Goal: Use online tool/utility: Utilize a website feature to perform a specific function

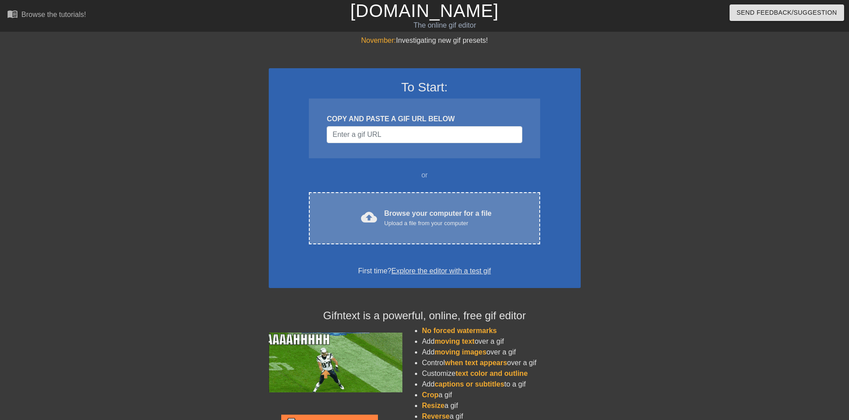
click at [435, 229] on div "cloud_upload Browse your computer for a file Upload a file from your computer C…" at bounding box center [424, 218] width 231 height 52
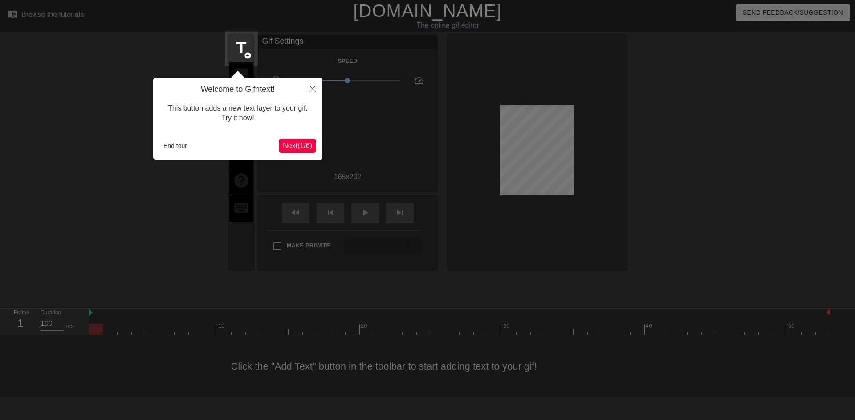
drag, startPoint x: 304, startPoint y: 147, endPoint x: 311, endPoint y: 91, distance: 56.1
click at [311, 94] on div "Welcome to Gifntext! This button adds a new text layer to your gif. Try it now!…" at bounding box center [237, 119] width 169 height 82
click at [312, 89] on icon "Close" at bounding box center [313, 89] width 6 height 6
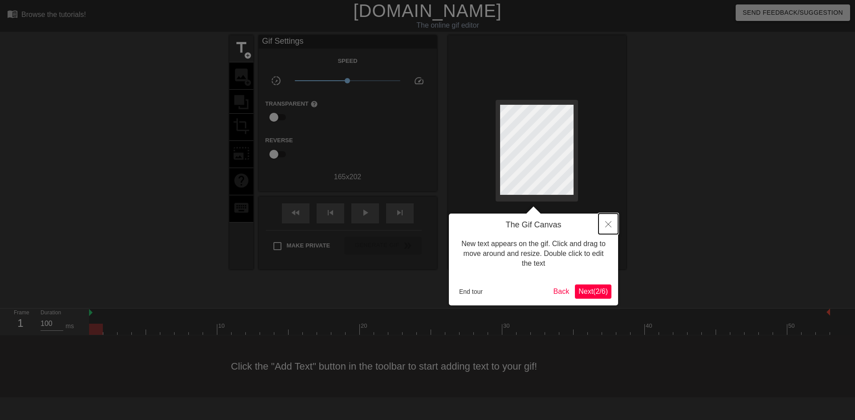
click at [606, 224] on icon "Close" at bounding box center [609, 224] width 6 height 6
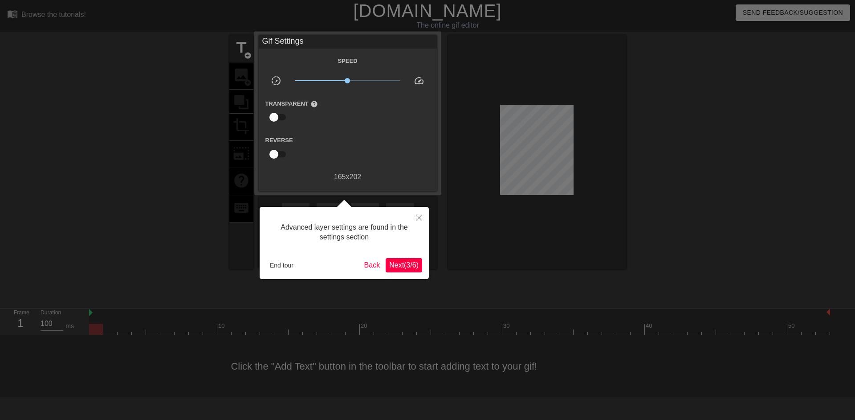
click at [386, 266] on button "Next ( 3 / 6 )" at bounding box center [404, 265] width 37 height 14
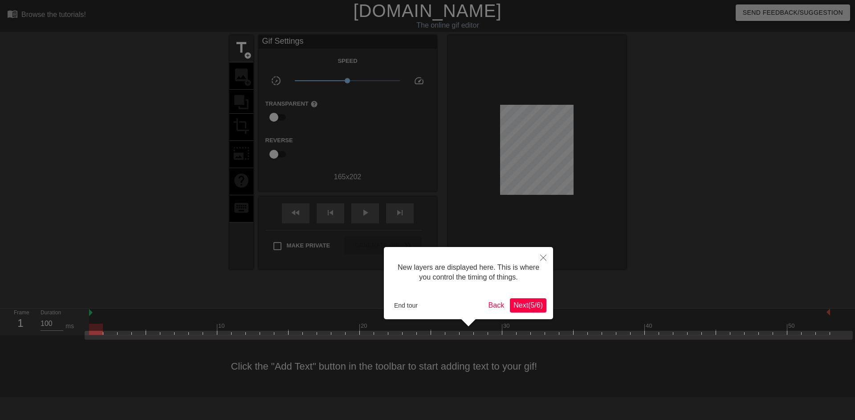
scroll to position [8, 0]
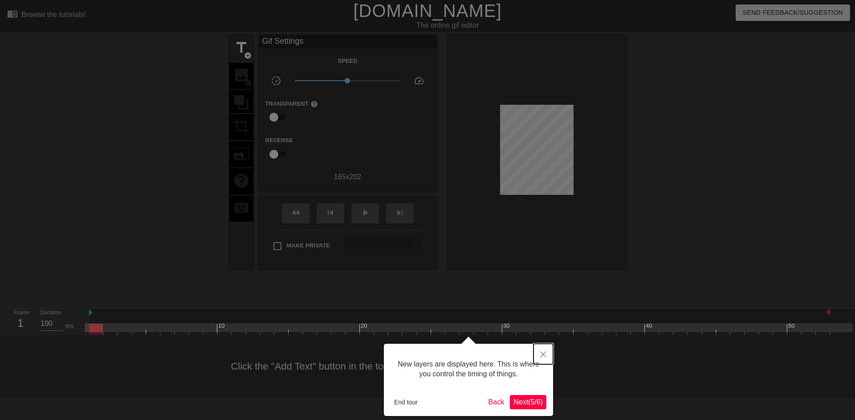
drag, startPoint x: 543, startPoint y: 352, endPoint x: 549, endPoint y: 345, distance: 9.8
click at [543, 352] on icon "Close" at bounding box center [543, 354] width 6 height 6
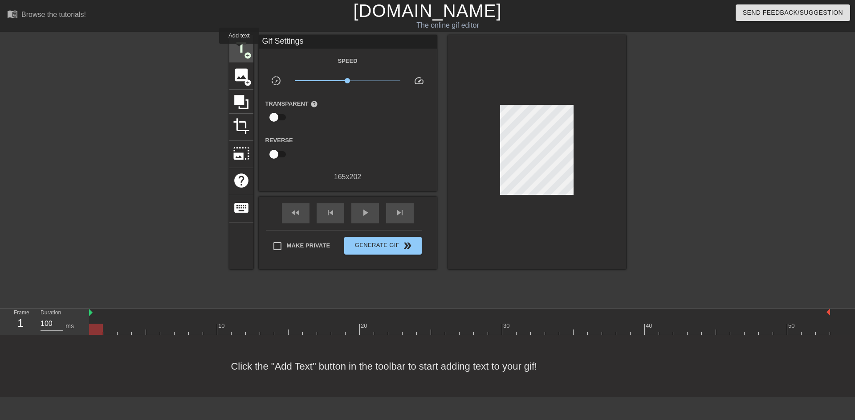
click at [239, 49] on span "title" at bounding box center [241, 47] width 17 height 17
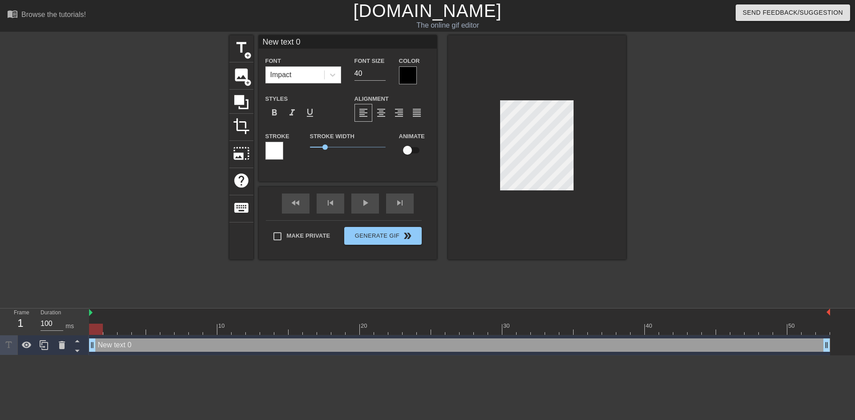
scroll to position [1, 1]
paste textarea "Devs"
type input "Devs"
type textarea "Devs"
click at [409, 74] on div at bounding box center [408, 75] width 18 height 18
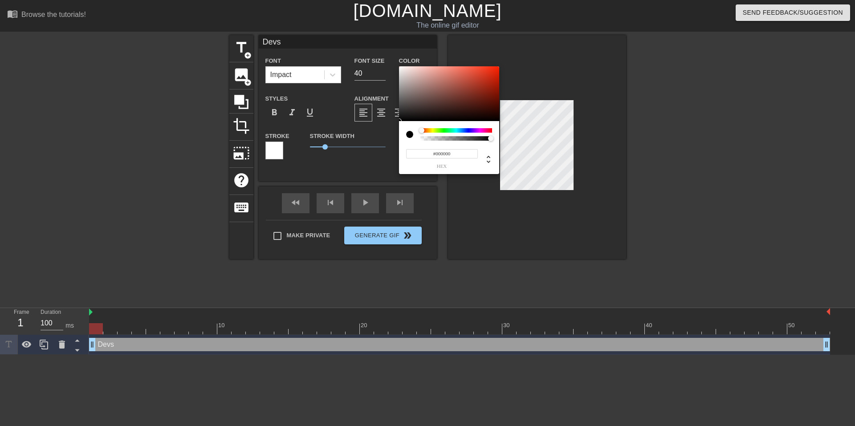
drag, startPoint x: 426, startPoint y: 131, endPoint x: 422, endPoint y: 131, distance: 4.5
click at [422, 131] on div at bounding box center [457, 130] width 72 height 4
type input "#BE2610"
click at [491, 80] on div at bounding box center [449, 93] width 100 height 55
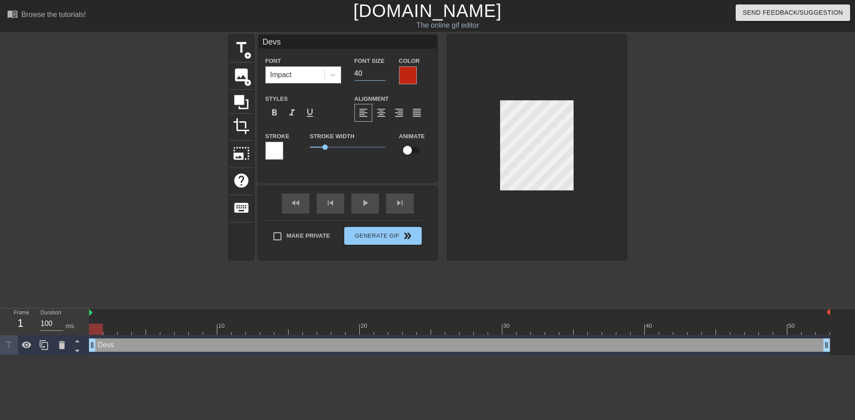
drag, startPoint x: 360, startPoint y: 71, endPoint x: 350, endPoint y: 72, distance: 9.8
click at [350, 72] on div "Font Size 40" at bounding box center [370, 69] width 45 height 29
type input "40"
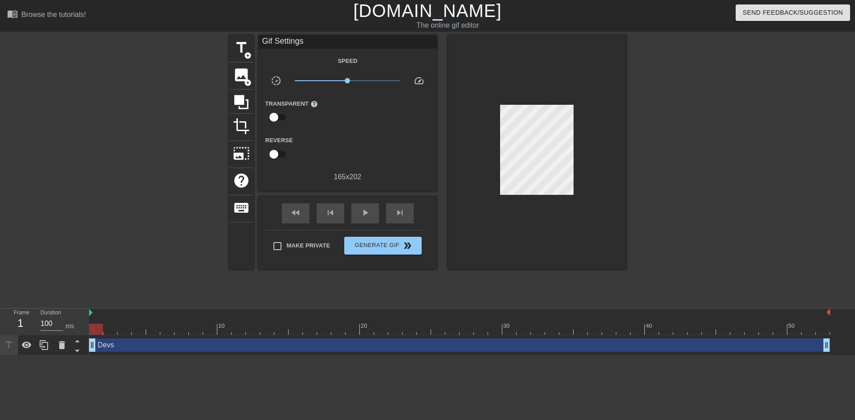
click at [588, 226] on div at bounding box center [537, 152] width 178 height 234
click at [242, 51] on span "title" at bounding box center [241, 47] width 17 height 17
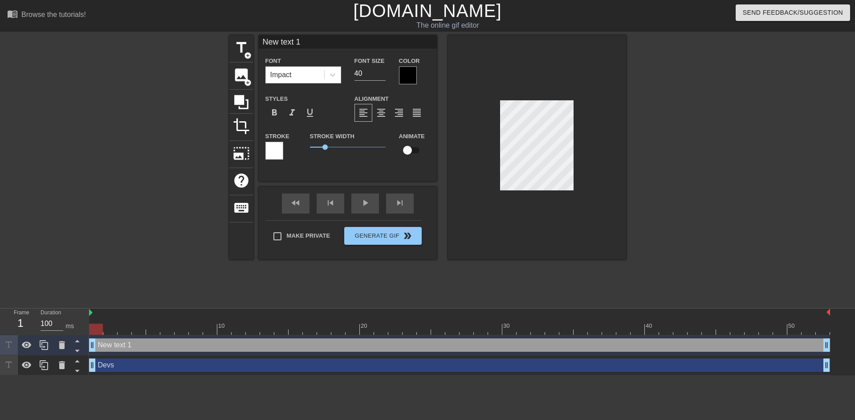
scroll to position [1, 2]
click at [487, 164] on div at bounding box center [537, 147] width 178 height 224
paste textarea "Broken Gallery"
type input "Broken Gallery"
type textarea "Broken Gallery"
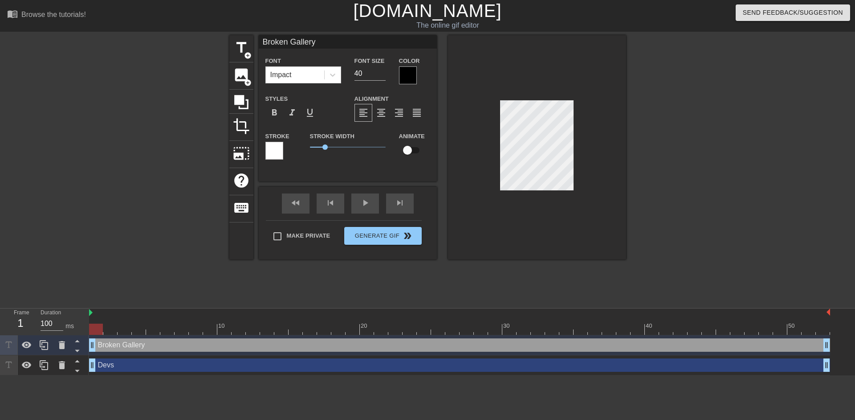
scroll to position [1, 2]
click at [410, 76] on div at bounding box center [408, 75] width 18 height 18
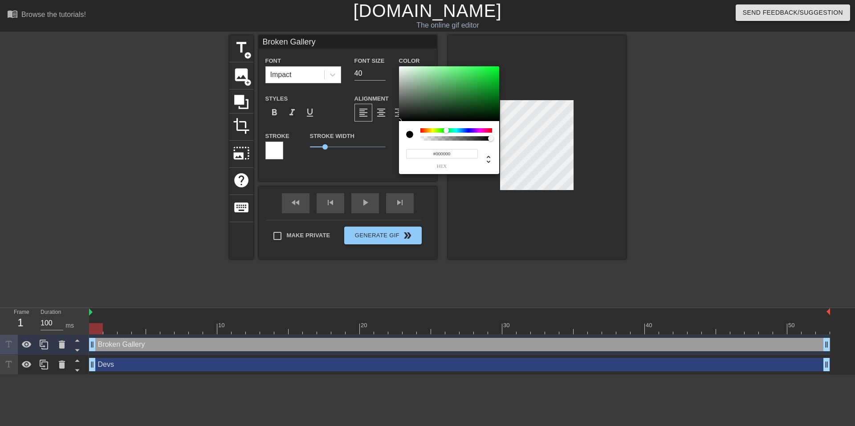
drag, startPoint x: 453, startPoint y: 128, endPoint x: 449, endPoint y: 95, distance: 33.7
click at [446, 130] on div at bounding box center [457, 130] width 72 height 4
type input "#468B50"
click at [449, 91] on div at bounding box center [449, 93] width 100 height 55
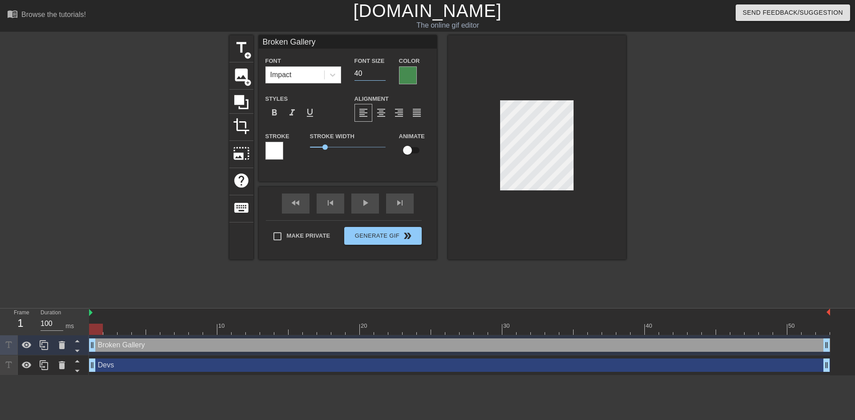
drag, startPoint x: 367, startPoint y: 75, endPoint x: 378, endPoint y: 74, distance: 11.2
click at [362, 74] on input "40" at bounding box center [370, 73] width 31 height 14
click at [383, 74] on input "39" at bounding box center [370, 73] width 31 height 14
click at [383, 74] on input "38" at bounding box center [370, 73] width 31 height 14
click at [383, 74] on input "37" at bounding box center [370, 73] width 31 height 14
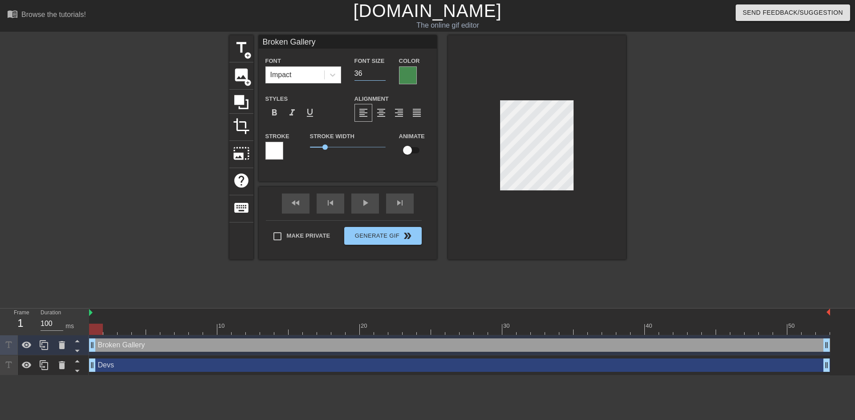
click at [383, 74] on input "36" at bounding box center [370, 73] width 31 height 14
click at [383, 74] on input "35" at bounding box center [370, 73] width 31 height 14
click at [383, 74] on input "34" at bounding box center [370, 73] width 31 height 14
click at [383, 74] on input "33" at bounding box center [370, 73] width 31 height 14
click at [383, 74] on input "32" at bounding box center [370, 73] width 31 height 14
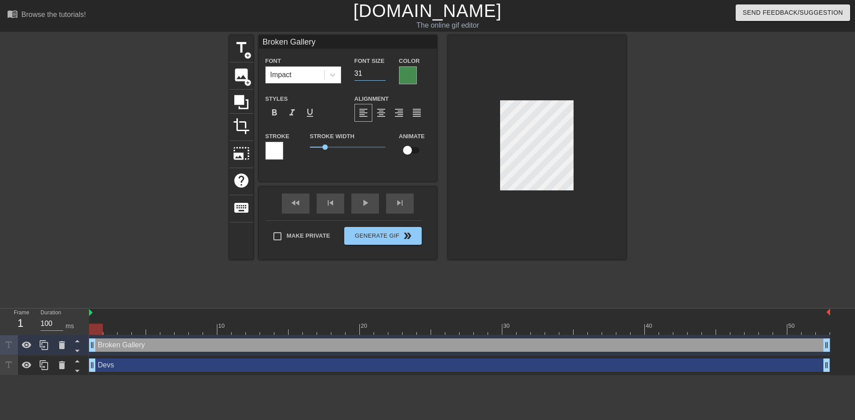
click at [383, 74] on input "31" at bounding box center [370, 73] width 31 height 14
click at [383, 74] on input "30" at bounding box center [370, 73] width 31 height 14
click at [383, 74] on input "29" at bounding box center [370, 73] width 31 height 14
click at [383, 74] on input "28" at bounding box center [370, 73] width 31 height 14
click at [383, 74] on input "27" at bounding box center [370, 73] width 31 height 14
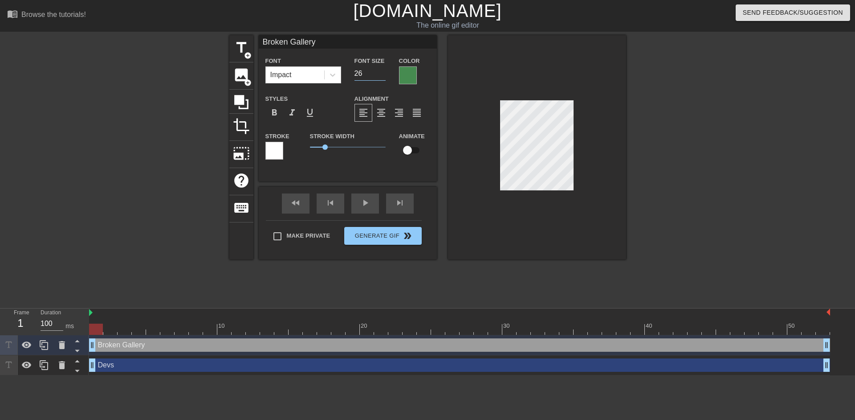
click at [383, 74] on input "26" at bounding box center [370, 73] width 31 height 14
click at [383, 74] on input "25" at bounding box center [370, 73] width 31 height 14
type input "24"
click at [383, 74] on input "24" at bounding box center [370, 73] width 31 height 14
click at [556, 222] on div at bounding box center [537, 147] width 178 height 224
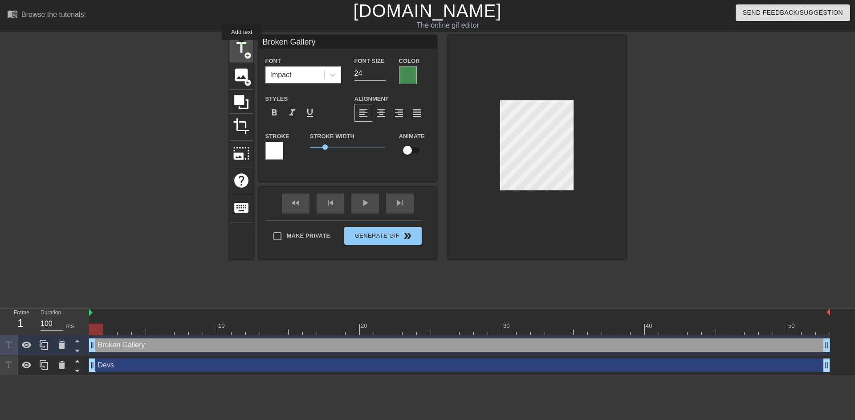
click at [242, 46] on span "title" at bounding box center [241, 47] width 17 height 17
type input "New text 2"
type input "40"
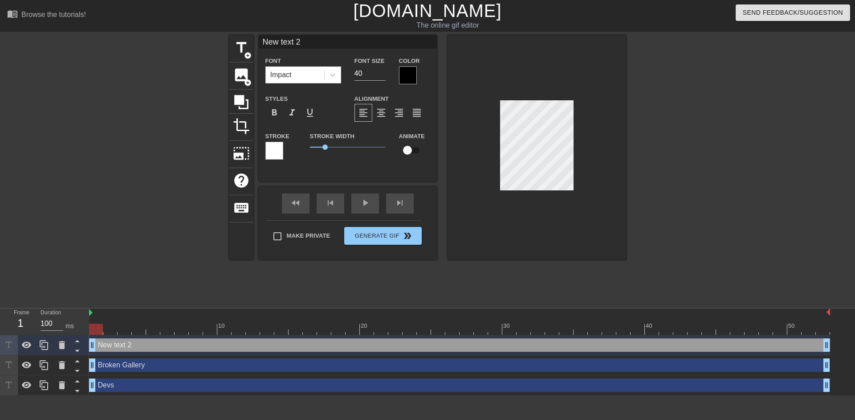
scroll to position [1, 1]
type input "Users"
type textarea "Users"
click at [413, 75] on div at bounding box center [408, 75] width 18 height 18
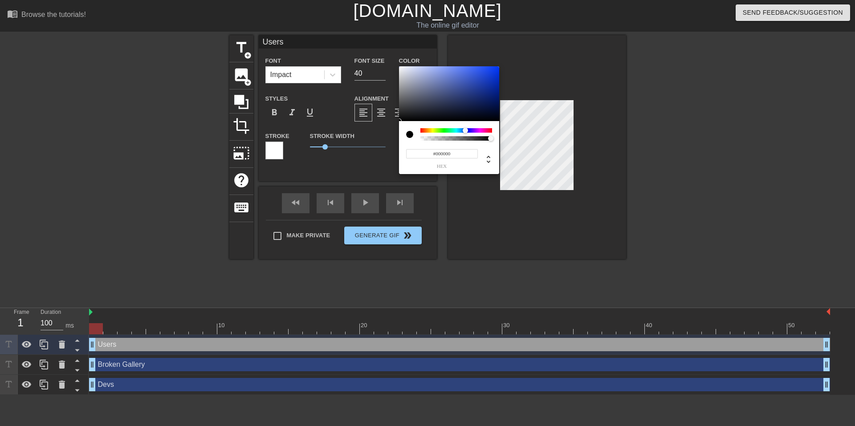
click at [466, 130] on div at bounding box center [457, 130] width 72 height 4
type input "#4860B4"
drag, startPoint x: 466, startPoint y: 86, endPoint x: 459, endPoint y: 82, distance: 8.2
click at [459, 82] on div at bounding box center [449, 93] width 100 height 55
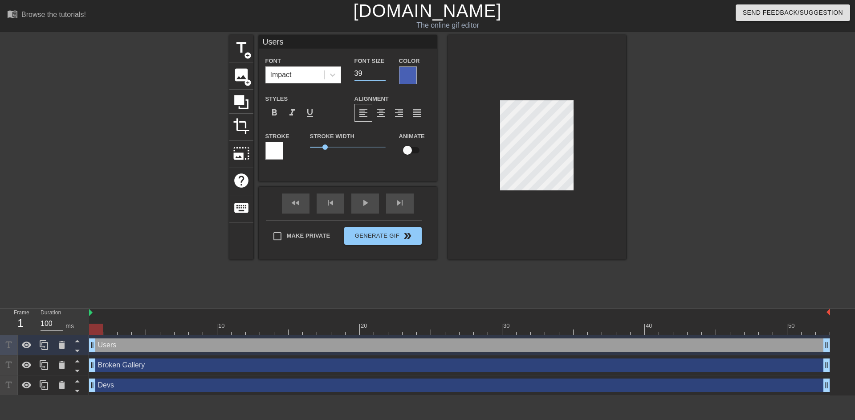
click at [381, 74] on input "39" at bounding box center [370, 73] width 31 height 14
click at [381, 74] on input "38" at bounding box center [370, 73] width 31 height 14
click at [381, 74] on input "37" at bounding box center [370, 73] width 31 height 14
click at [381, 74] on input "29" at bounding box center [370, 73] width 31 height 14
click at [381, 74] on input "22" at bounding box center [370, 73] width 31 height 14
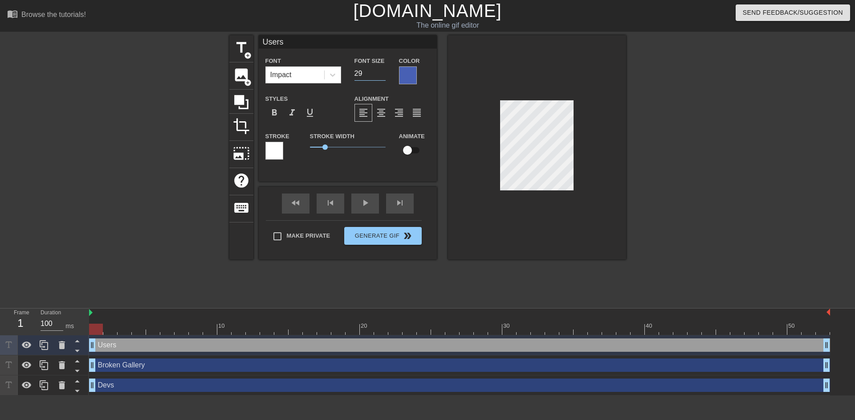
type input "29"
click at [384, 70] on input "29" at bounding box center [370, 73] width 31 height 14
type input "Broken Gallery"
type input "24"
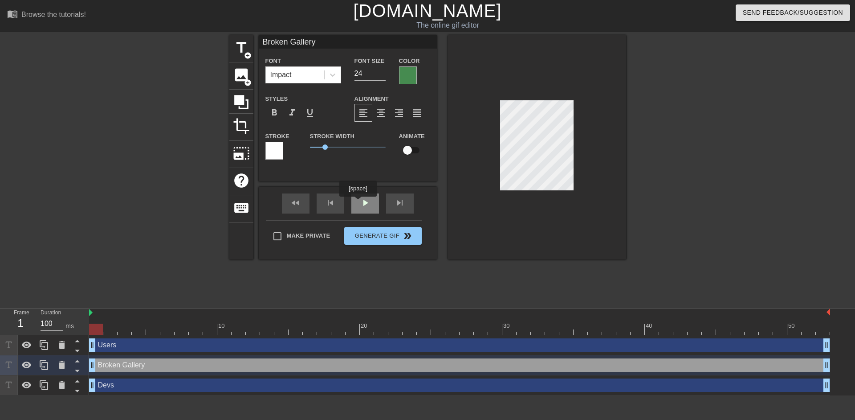
click at [358, 203] on div "play_arrow" at bounding box center [366, 203] width 28 height 20
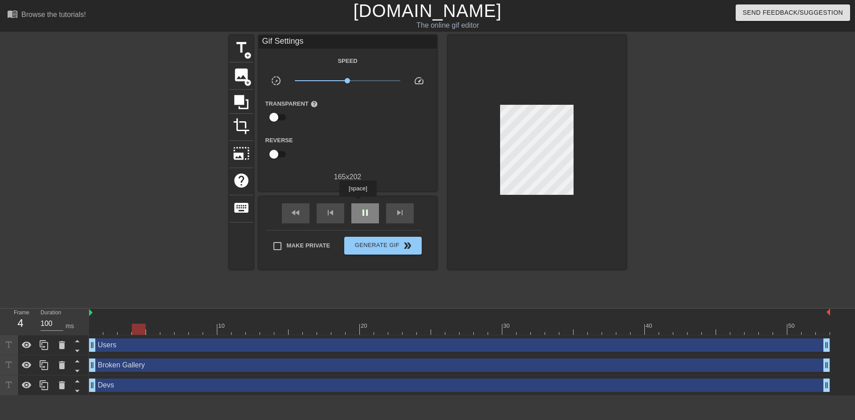
click at [358, 203] on div "pause" at bounding box center [366, 213] width 28 height 20
click at [311, 211] on div "fast_rewind skip_previous play_arrow skip_next" at bounding box center [347, 212] width 145 height 33
click at [304, 213] on div "fast_rewind" at bounding box center [296, 213] width 28 height 20
click at [360, 210] on span "play_arrow" at bounding box center [365, 212] width 11 height 11
click at [360, 210] on span "pause" at bounding box center [365, 212] width 11 height 11
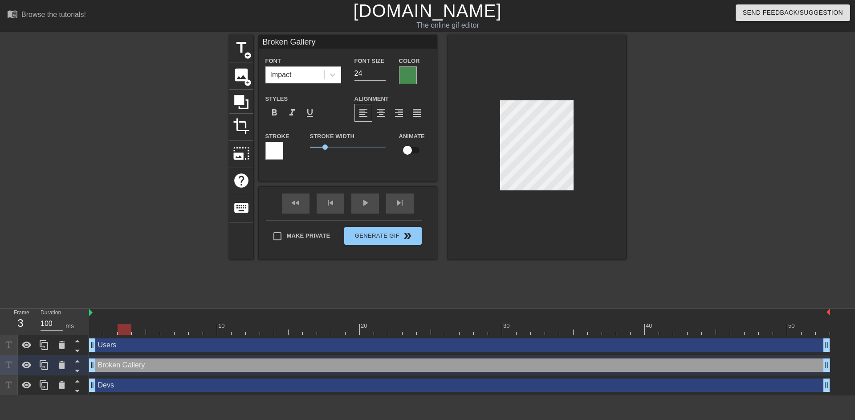
type input "Users"
type input "29"
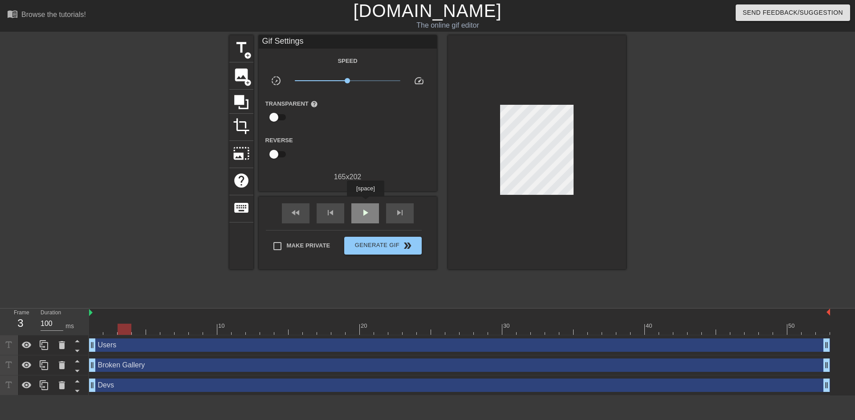
click at [365, 203] on div "play_arrow" at bounding box center [366, 213] width 28 height 20
click at [365, 203] on div "pause" at bounding box center [366, 213] width 28 height 20
click at [365, 203] on div "play_arrow" at bounding box center [366, 213] width 28 height 20
click at [363, 205] on div "pause" at bounding box center [366, 213] width 28 height 20
click at [363, 205] on div "play_arrow" at bounding box center [366, 213] width 28 height 20
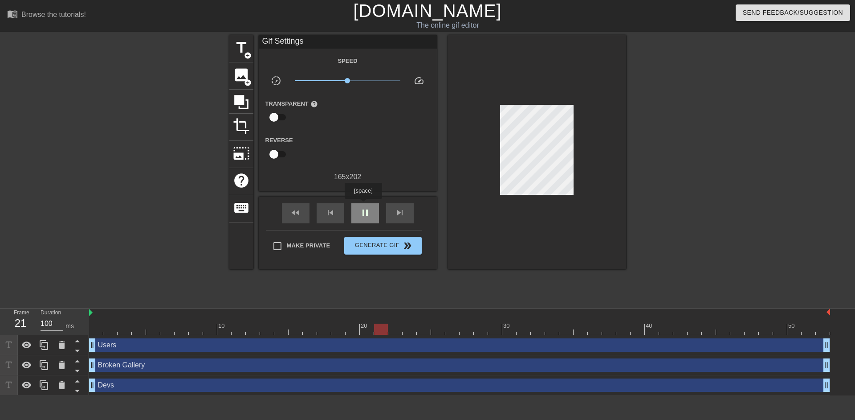
click at [363, 205] on div "pause" at bounding box center [366, 213] width 28 height 20
click at [363, 205] on div "play_arrow" at bounding box center [366, 213] width 28 height 20
click at [363, 205] on div "pause" at bounding box center [366, 213] width 28 height 20
click at [304, 209] on div "fast_rewind" at bounding box center [296, 213] width 28 height 20
click at [357, 211] on div "play_arrow" at bounding box center [366, 213] width 28 height 20
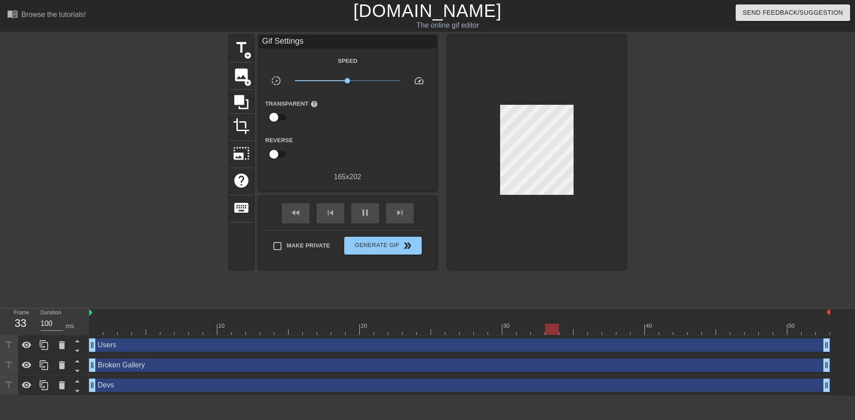
click at [276, 115] on input "checkbox" at bounding box center [274, 117] width 51 height 17
click at [276, 115] on input "checkbox" at bounding box center [282, 117] width 51 height 17
checkbox input "false"
click at [383, 249] on span "Generate Gif double_arrow" at bounding box center [383, 245] width 70 height 11
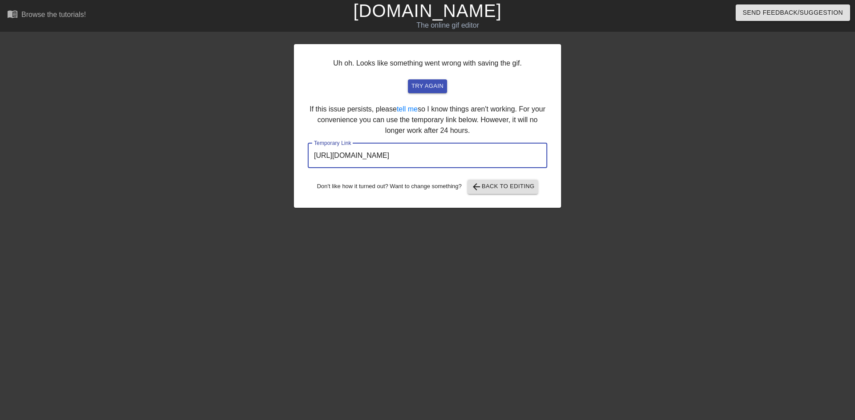
drag, startPoint x: 508, startPoint y: 160, endPoint x: 332, endPoint y: 164, distance: 177.0
click at [332, 164] on input "[URL][DOMAIN_NAME]" at bounding box center [428, 155] width 240 height 25
click at [495, 149] on input "[URL][DOMAIN_NAME]" at bounding box center [428, 155] width 240 height 25
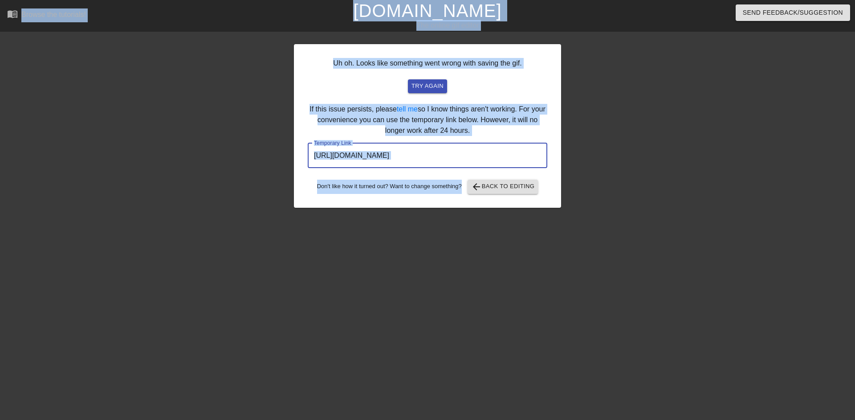
click at [504, 147] on input "[URL][DOMAIN_NAME]" at bounding box center [428, 155] width 240 height 25
click at [503, 151] on input "[URL][DOMAIN_NAME]" at bounding box center [428, 155] width 240 height 25
click at [505, 156] on input "[URL][DOMAIN_NAME]" at bounding box center [428, 155] width 240 height 25
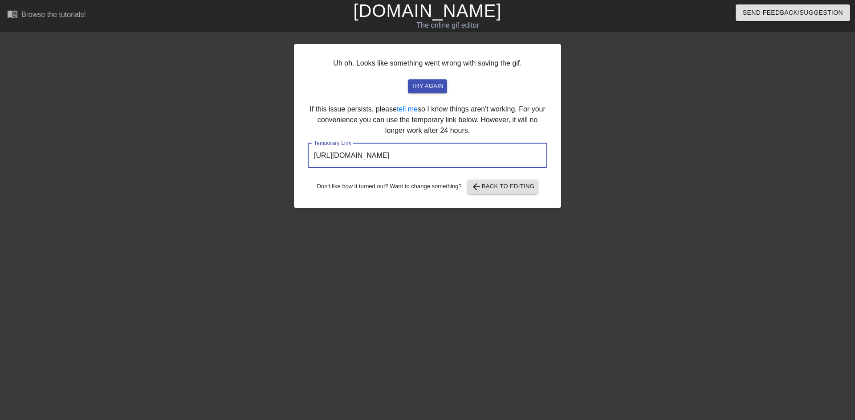
click at [505, 156] on input "[URL][DOMAIN_NAME]" at bounding box center [428, 155] width 240 height 25
